Goal: Task Accomplishment & Management: Use online tool/utility

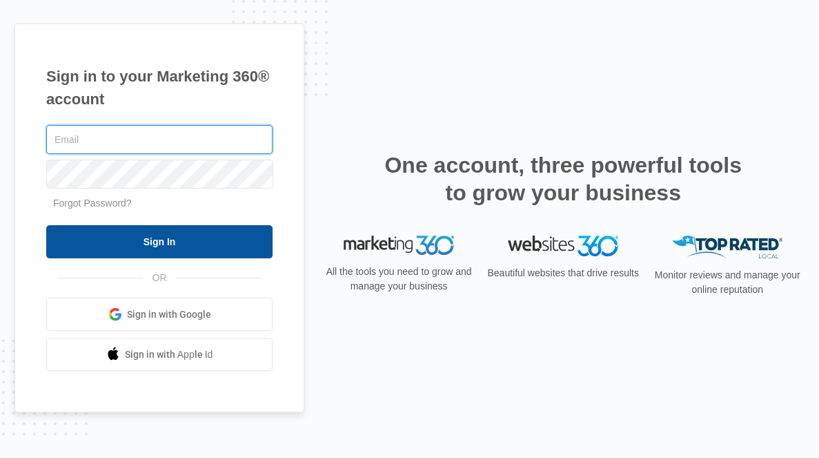
type input "[EMAIL_ADDRESS][DOMAIN_NAME]"
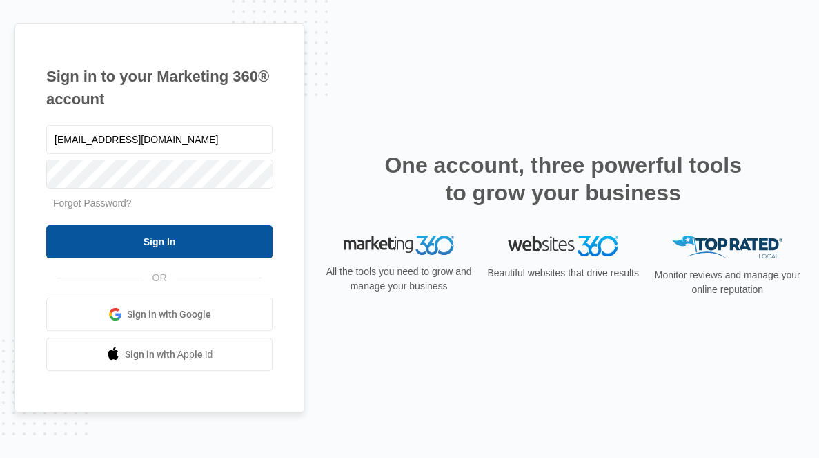
click at [243, 246] on input "Sign In" at bounding box center [159, 241] width 226 height 33
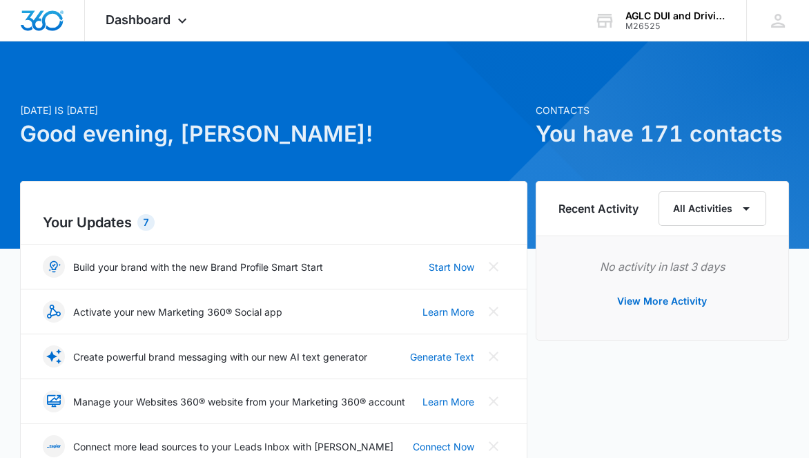
click at [391, 362] on div "Create powerful brand messaging with our new AI text generator Generate Text" at bounding box center [273, 356] width 461 height 22
click at [444, 398] on link "Learn More" at bounding box center [448, 401] width 52 height 14
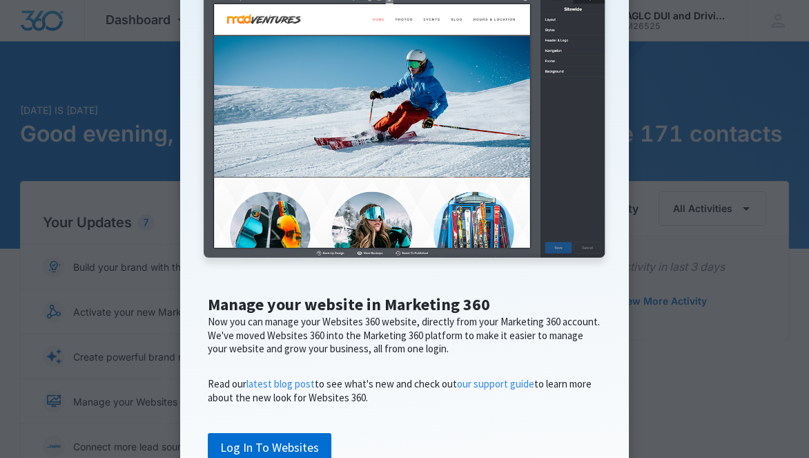
scroll to position [251, 0]
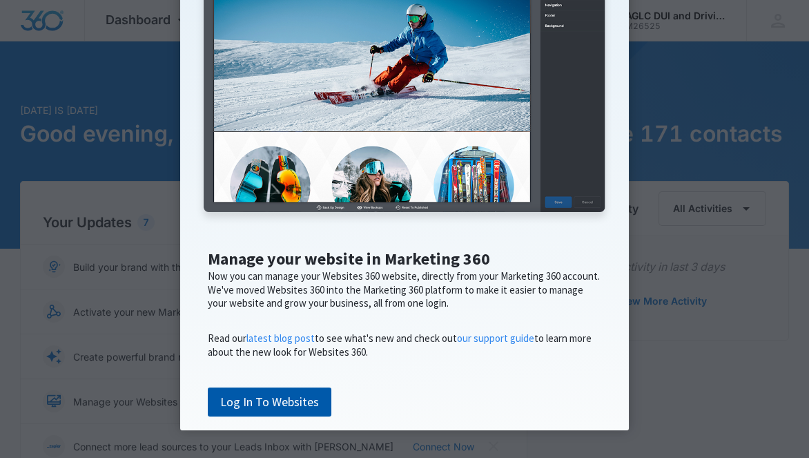
click at [293, 410] on link "Log In To Websites" at bounding box center [270, 401] width 124 height 29
